Goal: Information Seeking & Learning: Learn about a topic

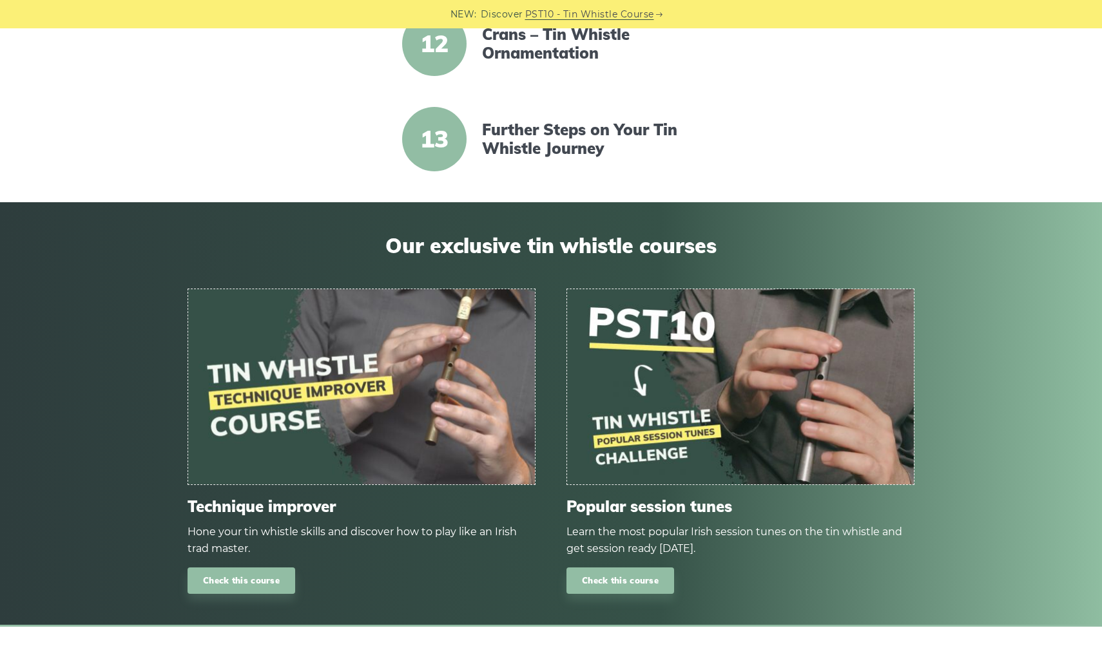
scroll to position [1407, 0]
click at [513, 137] on link "Further Steps on Your Tin Whistle Journey" at bounding box center [593, 138] width 222 height 37
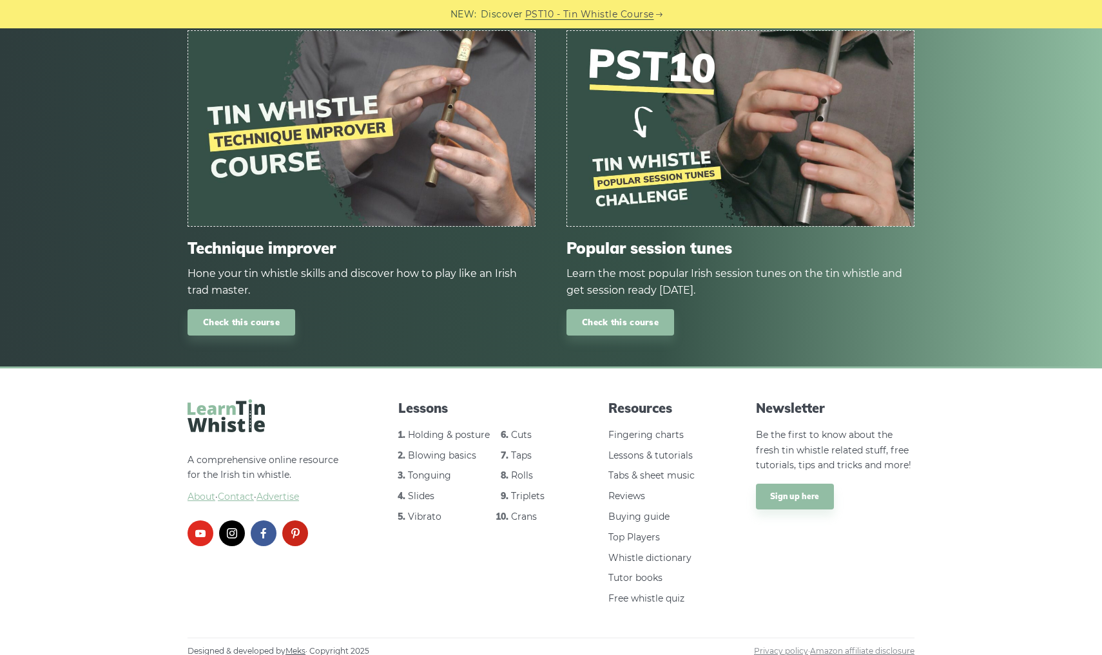
scroll to position [2528, 0]
click at [198, 492] on span "About" at bounding box center [202, 498] width 28 height 12
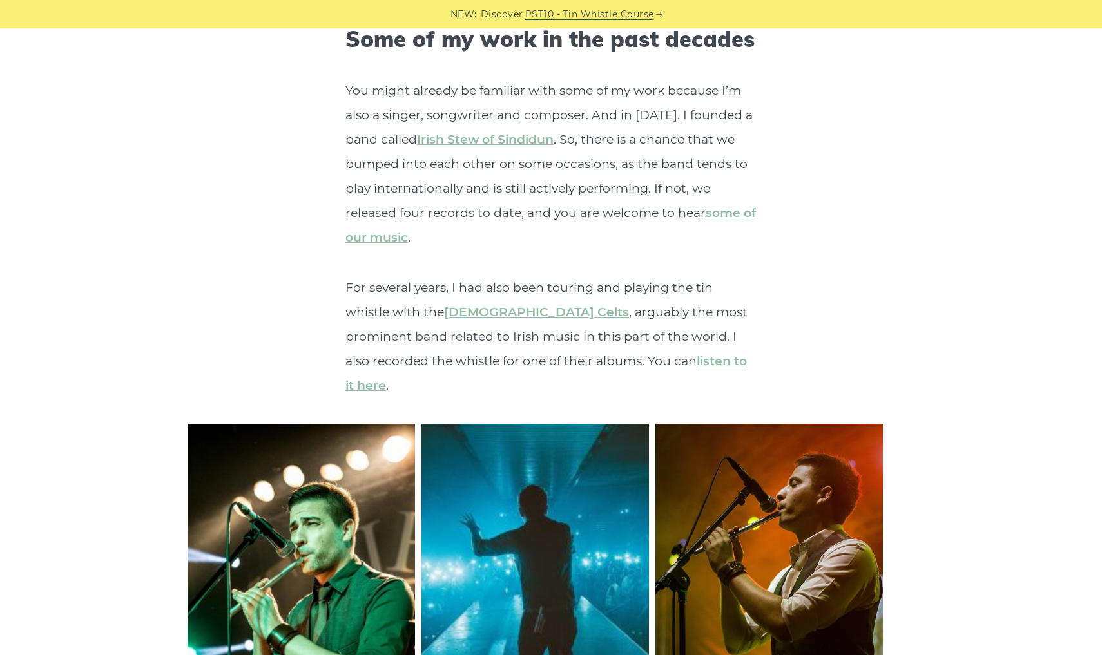
scroll to position [3941, 0]
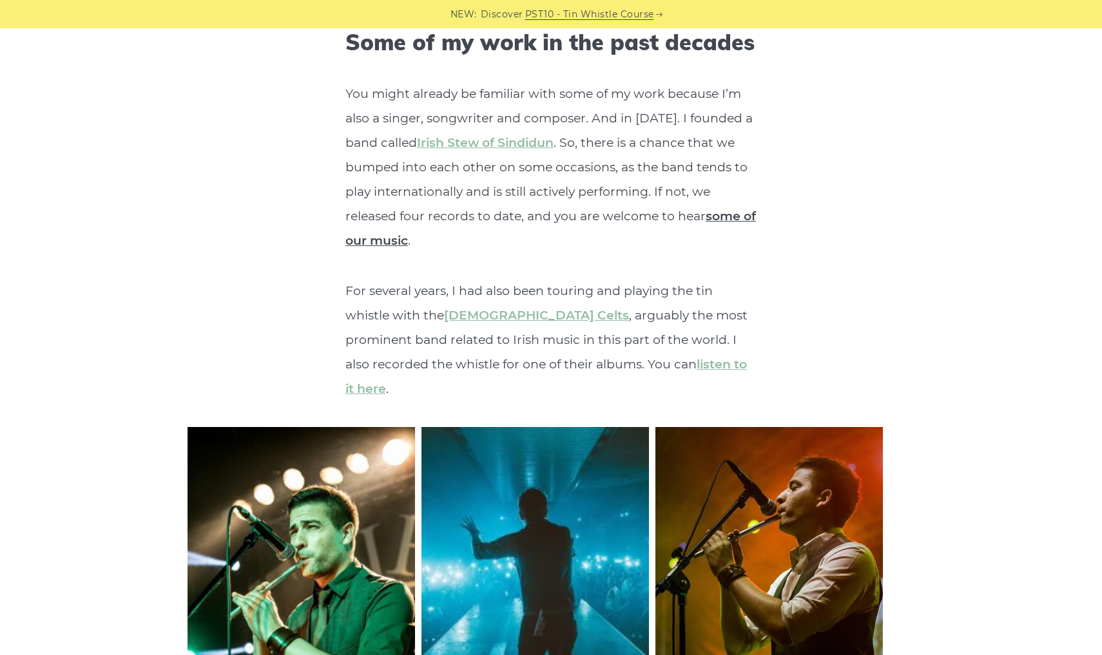
click at [405, 209] on link "some of our music" at bounding box center [550, 228] width 410 height 39
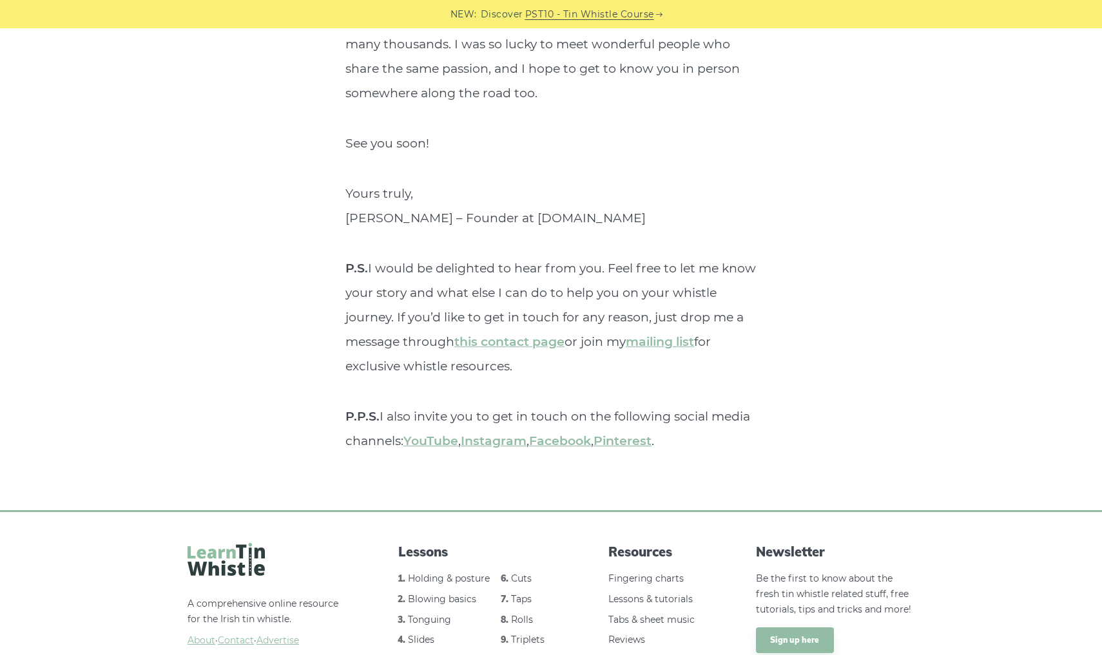
scroll to position [4795, 0]
click at [418, 655] on link "Vibrato" at bounding box center [425, 661] width 34 height 12
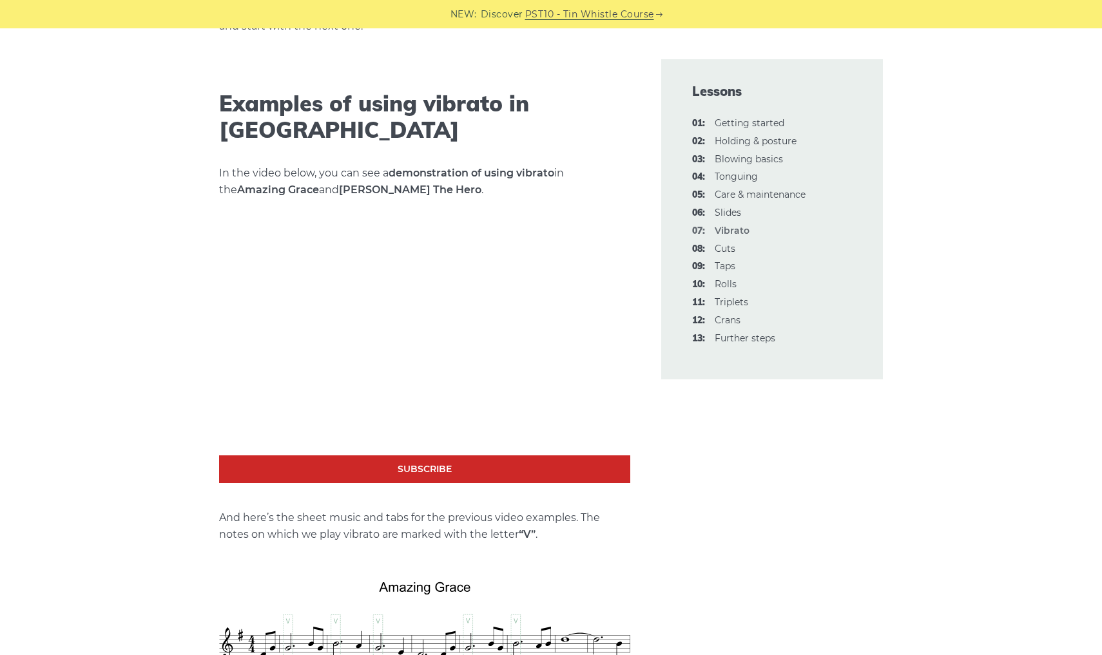
scroll to position [1967, 0]
